Goal: Find contact information: Find contact information

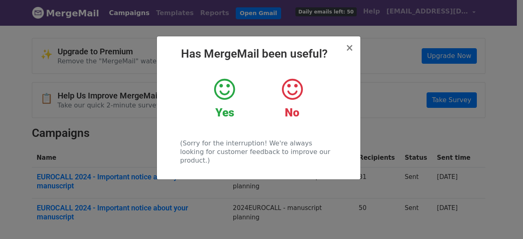
click at [231, 93] on icon at bounding box center [224, 89] width 21 height 24
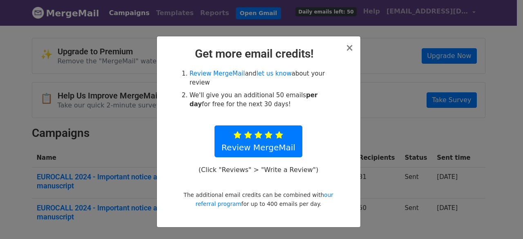
click at [160, 138] on div at bounding box center [165, 138] width 17 height 139
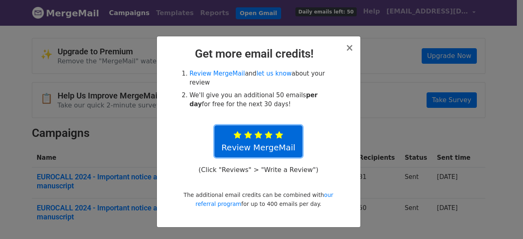
click at [273, 131] on link "Review MergeMail" at bounding box center [258, 141] width 88 height 32
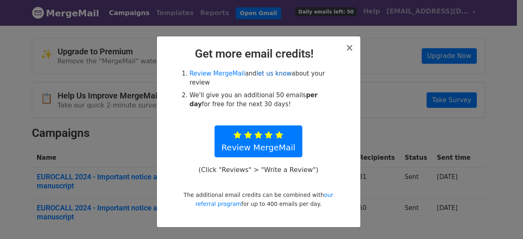
click at [270, 74] on link "let us know" at bounding box center [273, 73] width 35 height 7
click at [161, 128] on div at bounding box center [165, 138] width 17 height 139
click at [231, 71] on link "Review MergeMail" at bounding box center [217, 73] width 56 height 7
click at [265, 72] on link "let us know" at bounding box center [273, 73] width 35 height 7
click at [275, 74] on link "let us know" at bounding box center [273, 73] width 35 height 7
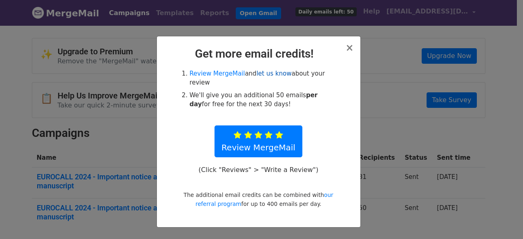
click at [269, 72] on link "let us know" at bounding box center [273, 73] width 35 height 7
click at [266, 71] on link "let us know" at bounding box center [273, 73] width 35 height 7
click at [351, 49] on span "×" at bounding box center [349, 47] width 8 height 11
